Goal: Task Accomplishment & Management: Complete application form

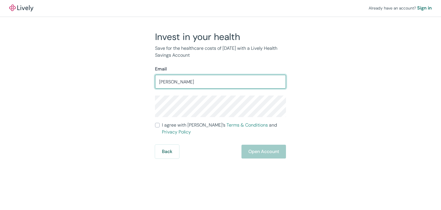
type input "[PERSON_NAME]"
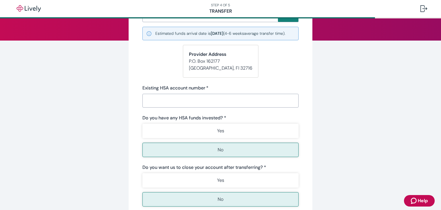
scroll to position [64, 0]
click at [155, 105] on input "Existing HSA account number   *" at bounding box center [220, 100] width 156 height 11
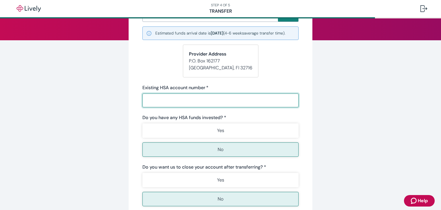
click at [177, 149] on div "Yes No" at bounding box center [220, 139] width 156 height 33
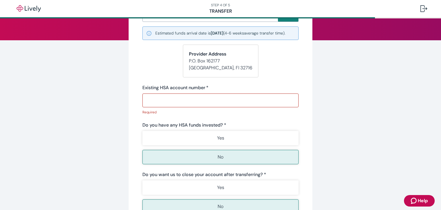
click at [152, 105] on input "Existing HSA account number   *" at bounding box center [220, 100] width 156 height 11
type input "601020507869"
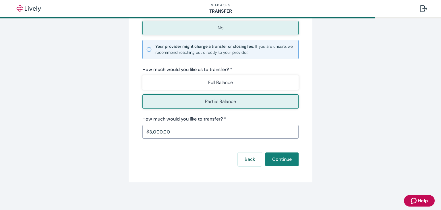
scroll to position [240, 0]
click at [174, 130] on input "3,000.00" at bounding box center [223, 131] width 149 height 11
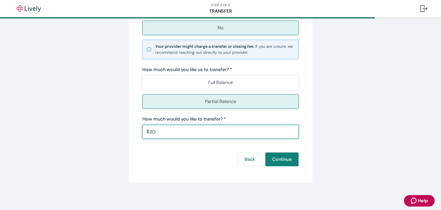
type input "3"
click at [279, 159] on button "Continue" at bounding box center [281, 159] width 33 height 14
type input "7,000.00"
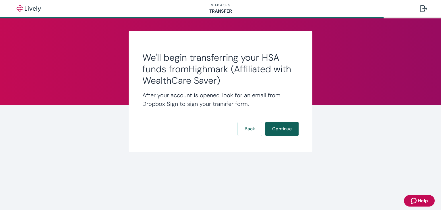
click at [283, 131] on button "Continue" at bounding box center [281, 129] width 33 height 14
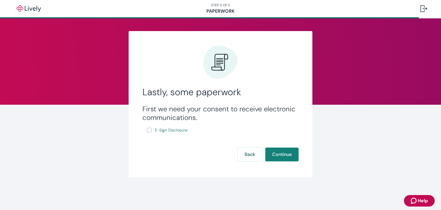
click at [149, 130] on input "E-Sign Disclosure" at bounding box center [149, 130] width 5 height 5
checkbox input "true"
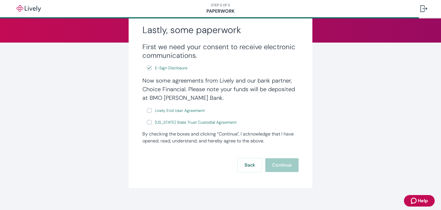
scroll to position [69, 0]
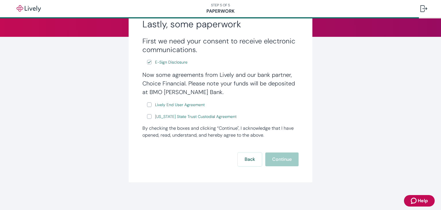
click at [147, 104] on input "Lively End User Agreement" at bounding box center [149, 104] width 5 height 5
checkbox input "true"
click at [147, 116] on input "[US_STATE] State Trust Custodial Agreement" at bounding box center [149, 116] width 5 height 5
checkbox input "true"
click at [287, 160] on button "Continue" at bounding box center [281, 159] width 33 height 14
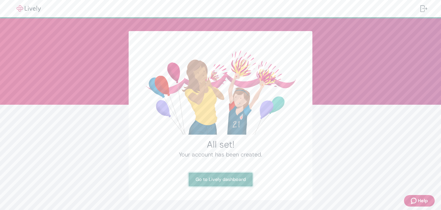
click at [211, 180] on link "Go to Lively dashboard" at bounding box center [221, 179] width 64 height 14
